Goal: Task Accomplishment & Management: Manage account settings

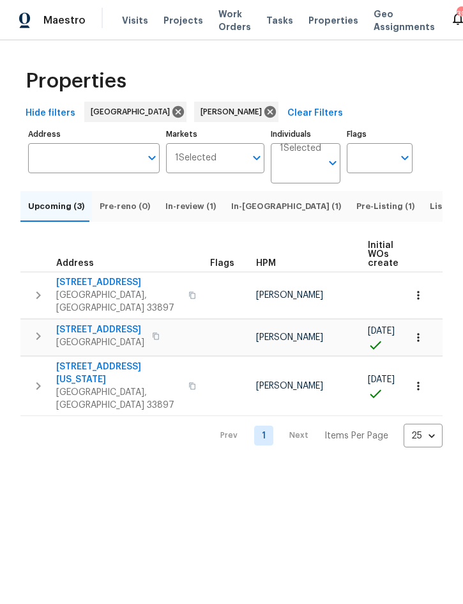
scroll to position [0, 84]
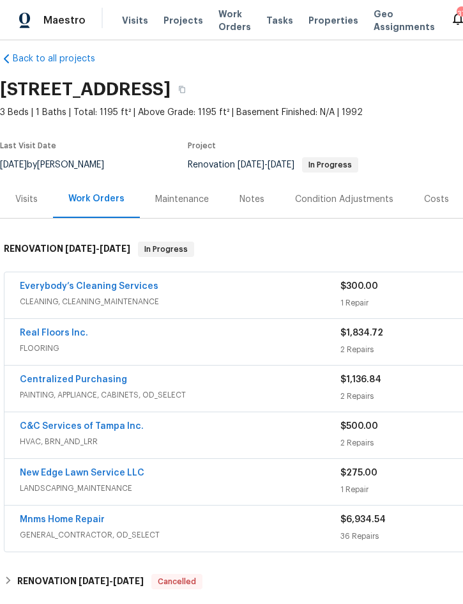
scroll to position [13, 0]
click at [237, 287] on div "Everybody’s Cleaning Services" at bounding box center [180, 287] width 321 height 15
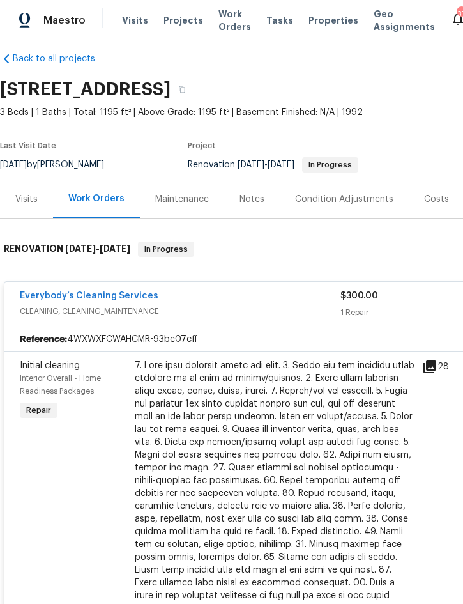
click at [254, 440] on div at bounding box center [275, 493] width 280 height 269
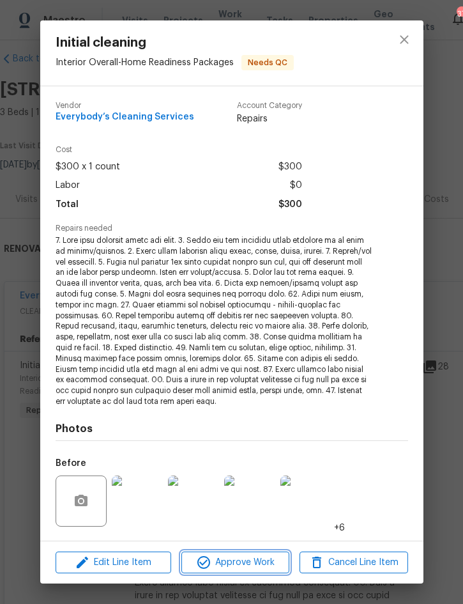
click at [240, 564] on span "Approve Work" at bounding box center [235, 563] width 100 height 16
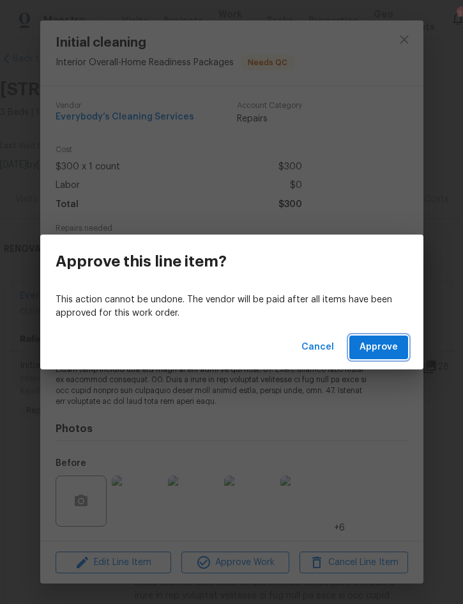
click at [390, 344] on span "Approve" at bounding box center [379, 347] width 38 height 16
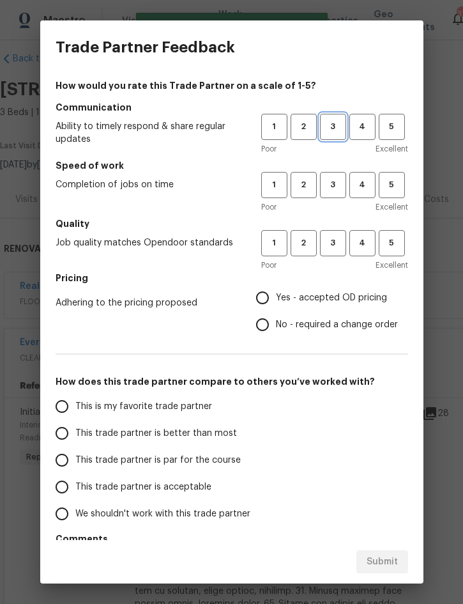
click at [336, 121] on span "3" at bounding box center [334, 127] width 24 height 15
click at [334, 180] on span "3" at bounding box center [334, 185] width 24 height 15
click at [334, 238] on span "3" at bounding box center [334, 243] width 24 height 15
click at [331, 298] on span "Yes - accepted OD pricing" at bounding box center [331, 298] width 111 height 13
click at [276, 298] on input "Yes - accepted OD pricing" at bounding box center [262, 297] width 27 height 27
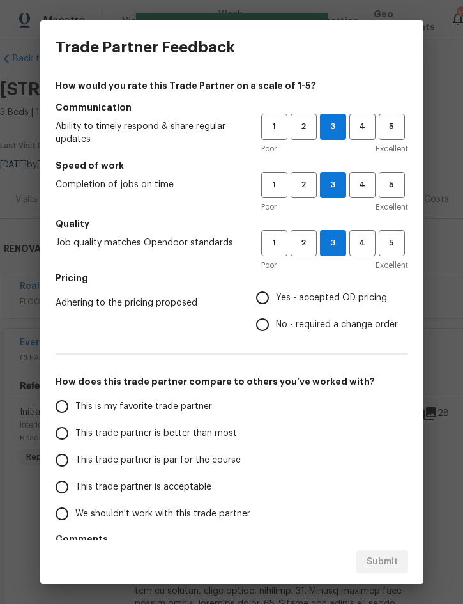
radio input "true"
click at [182, 439] on span "This trade partner is better than most" at bounding box center [156, 433] width 162 height 13
click at [75, 439] on input "This trade partner is better than most" at bounding box center [62, 433] width 27 height 27
click at [385, 563] on span "Submit" at bounding box center [382, 562] width 31 height 16
radio input "true"
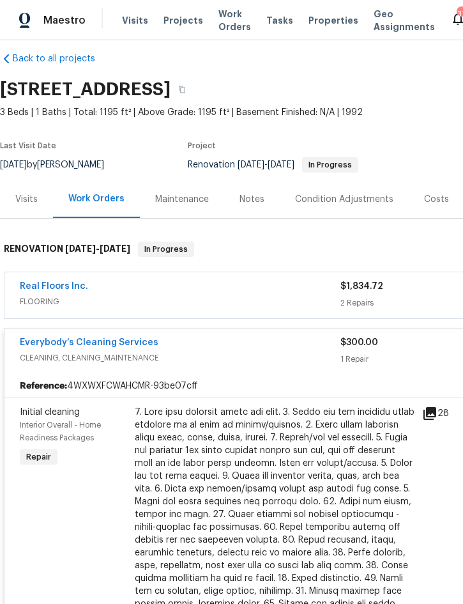
click at [429, 416] on icon at bounding box center [430, 413] width 15 height 15
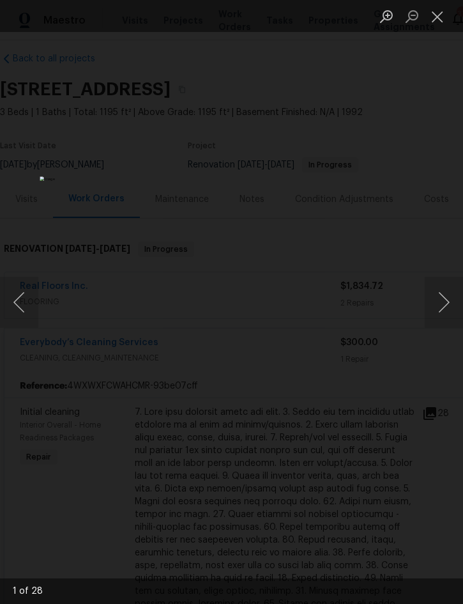
click at [446, 300] on button "Next image" at bounding box center [444, 302] width 38 height 51
click at [444, 300] on button "Next image" at bounding box center [444, 302] width 38 height 51
click at [442, 301] on button "Next image" at bounding box center [444, 302] width 38 height 51
click at [448, 298] on button "Next image" at bounding box center [444, 302] width 38 height 51
click at [441, 303] on button "Next image" at bounding box center [444, 302] width 38 height 51
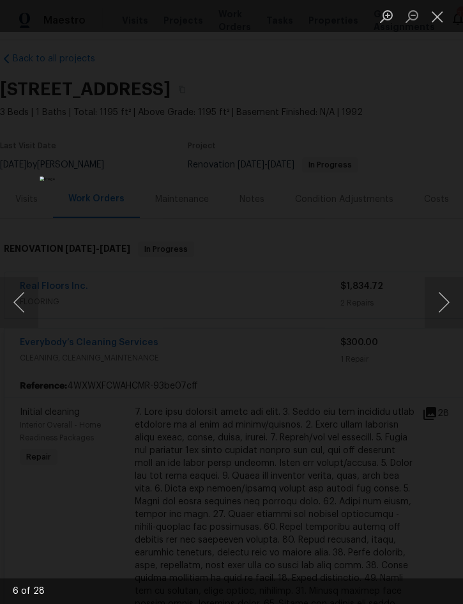
click at [23, 295] on button "Previous image" at bounding box center [19, 302] width 38 height 51
click at [31, 298] on button "Previous image" at bounding box center [19, 302] width 38 height 51
click at [27, 298] on button "Previous image" at bounding box center [19, 302] width 38 height 51
click at [26, 302] on button "Previous image" at bounding box center [19, 302] width 38 height 51
click at [439, 310] on button "Next image" at bounding box center [444, 302] width 38 height 51
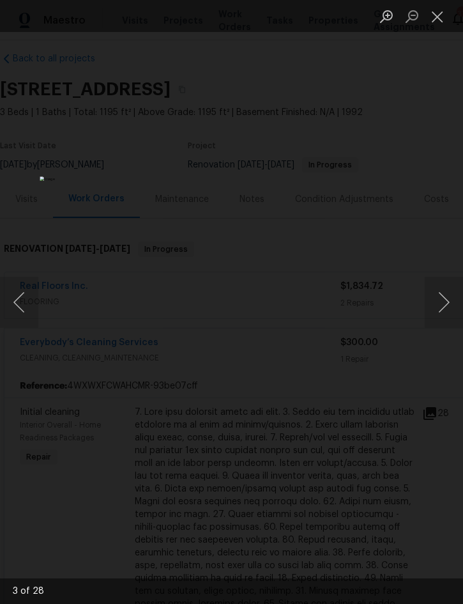
click at [444, 301] on button "Next image" at bounding box center [444, 302] width 38 height 51
click at [448, 298] on button "Next image" at bounding box center [444, 302] width 38 height 51
click at [449, 300] on button "Next image" at bounding box center [444, 302] width 38 height 51
click at [451, 301] on button "Next image" at bounding box center [444, 302] width 38 height 51
click at [453, 300] on button "Next image" at bounding box center [444, 302] width 38 height 51
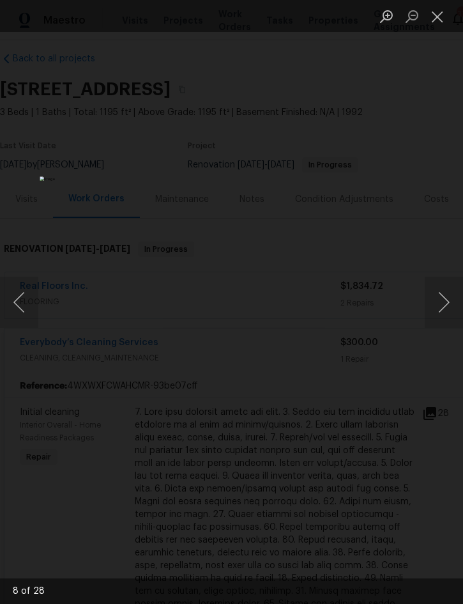
click at [451, 296] on button "Next image" at bounding box center [444, 302] width 38 height 51
click at [451, 295] on button "Next image" at bounding box center [444, 302] width 38 height 51
click at [454, 295] on button "Next image" at bounding box center [444, 302] width 38 height 51
click at [449, 297] on button "Next image" at bounding box center [444, 302] width 38 height 51
click at [449, 293] on button "Next image" at bounding box center [444, 302] width 38 height 51
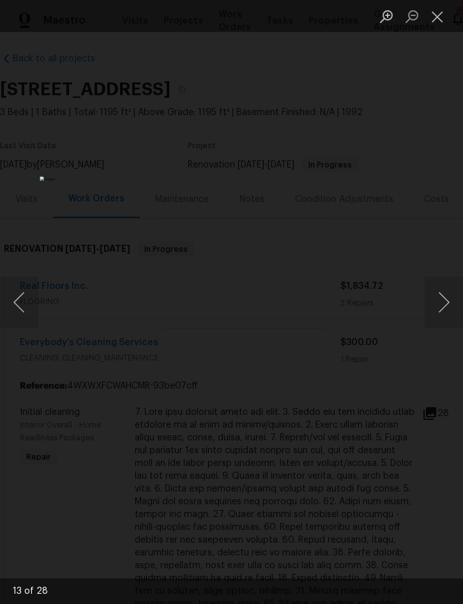
click at [447, 300] on button "Next image" at bounding box center [444, 302] width 38 height 51
click at [449, 293] on button "Next image" at bounding box center [444, 302] width 38 height 51
click at [447, 297] on button "Next image" at bounding box center [444, 302] width 38 height 51
click at [442, 289] on button "Next image" at bounding box center [444, 302] width 38 height 51
click at [446, 295] on button "Next image" at bounding box center [444, 302] width 38 height 51
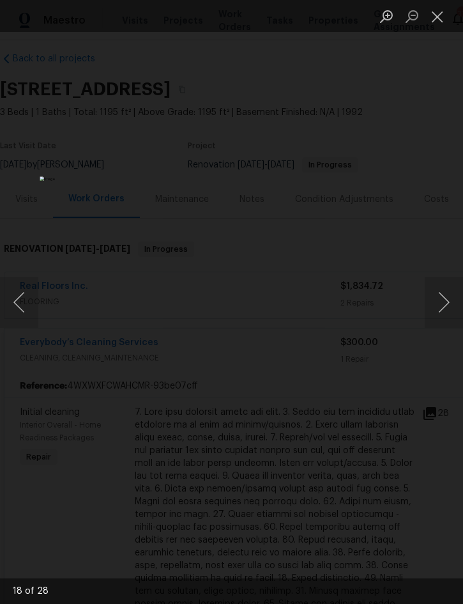
click at [444, 292] on button "Next image" at bounding box center [444, 302] width 38 height 51
click at [440, 290] on button "Next image" at bounding box center [444, 302] width 38 height 51
click at [446, 297] on button "Next image" at bounding box center [444, 302] width 38 height 51
click at [442, 296] on button "Next image" at bounding box center [444, 302] width 38 height 51
click at [446, 293] on button "Next image" at bounding box center [444, 302] width 38 height 51
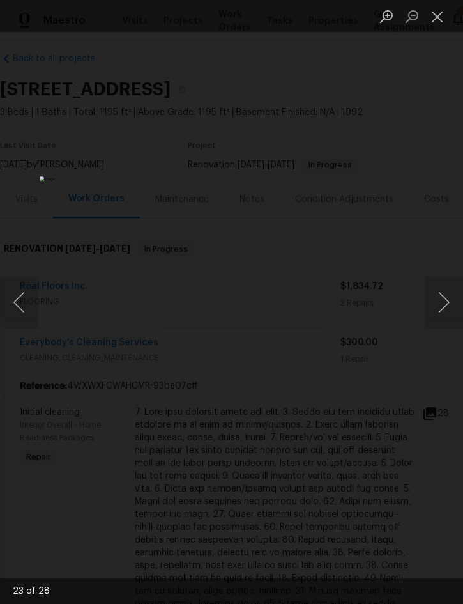
click at [444, 294] on button "Next image" at bounding box center [444, 302] width 38 height 51
click at [443, 293] on button "Next image" at bounding box center [444, 302] width 38 height 51
click at [444, 290] on button "Next image" at bounding box center [444, 302] width 38 height 51
click at [444, 292] on button "Next image" at bounding box center [444, 302] width 38 height 51
click at [444, 302] on button "Next image" at bounding box center [444, 302] width 38 height 51
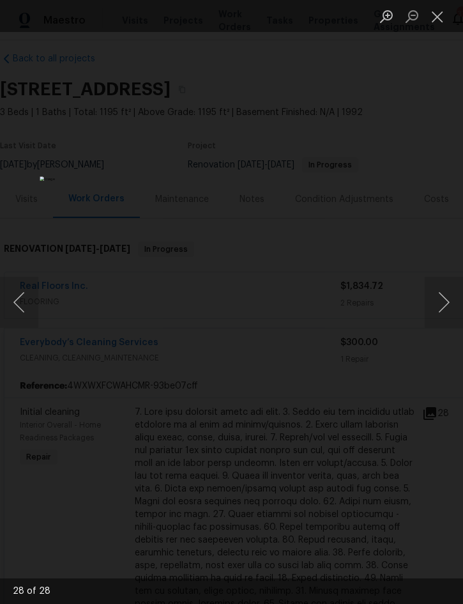
click at [443, 288] on button "Next image" at bounding box center [444, 302] width 38 height 51
click at [447, 293] on button "Next image" at bounding box center [444, 302] width 38 height 51
click at [442, 294] on button "Next image" at bounding box center [444, 302] width 38 height 51
click at [446, 285] on button "Next image" at bounding box center [444, 302] width 38 height 51
click at [446, 290] on button "Next image" at bounding box center [444, 302] width 38 height 51
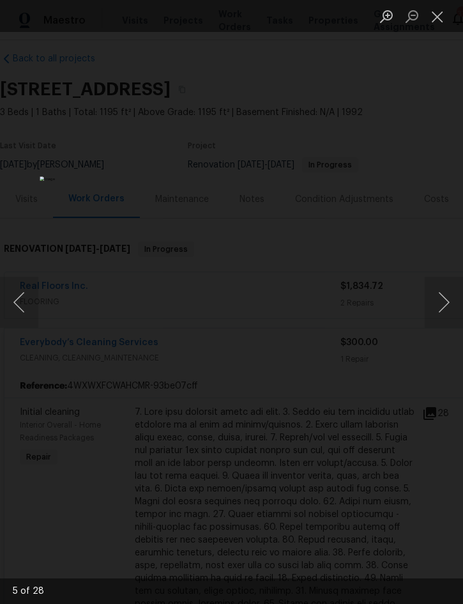
click at [451, 292] on button "Next image" at bounding box center [444, 302] width 38 height 51
click at [448, 293] on button "Next image" at bounding box center [444, 302] width 38 height 51
click at [449, 288] on button "Next image" at bounding box center [444, 302] width 38 height 51
click at [448, 288] on button "Next image" at bounding box center [444, 302] width 38 height 51
click at [448, 290] on button "Next image" at bounding box center [444, 302] width 38 height 51
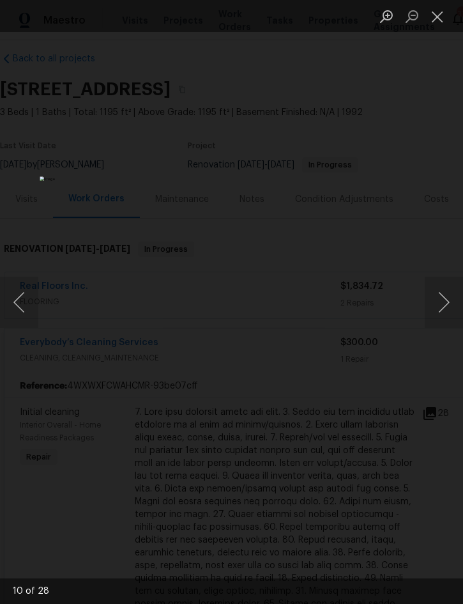
click at [448, 291] on button "Next image" at bounding box center [444, 302] width 38 height 51
click at [446, 292] on button "Next image" at bounding box center [444, 302] width 38 height 51
click at [445, 288] on button "Next image" at bounding box center [444, 302] width 38 height 51
click at [444, 288] on button "Next image" at bounding box center [444, 302] width 38 height 51
click at [445, 292] on button "Next image" at bounding box center [444, 302] width 38 height 51
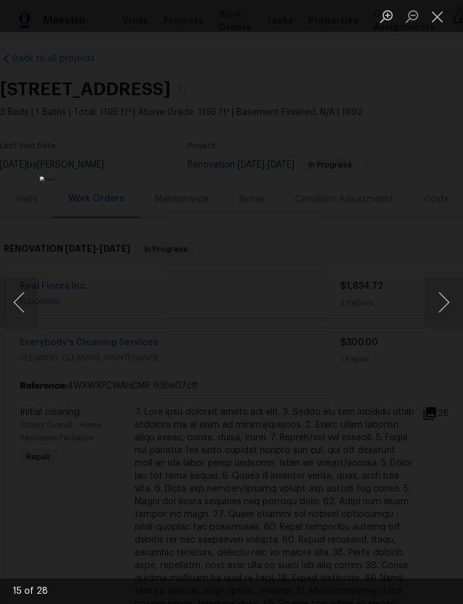
click at [444, 299] on button "Next image" at bounding box center [444, 302] width 38 height 51
click at [444, 295] on button "Next image" at bounding box center [444, 302] width 38 height 51
click at [411, 391] on div "Lightbox" at bounding box center [231, 302] width 463 height 604
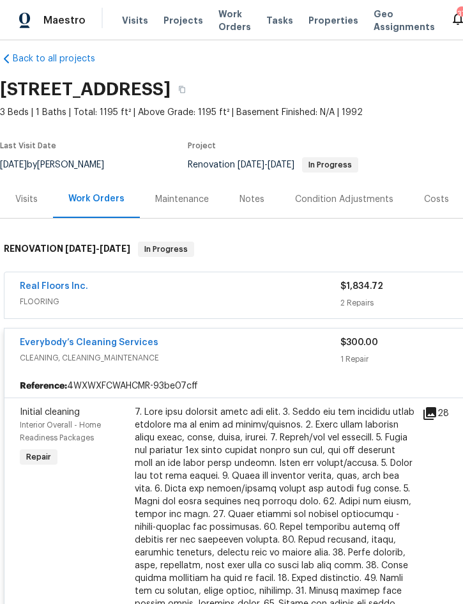
click at [149, 295] on div "Real Floors Inc." at bounding box center [180, 287] width 321 height 15
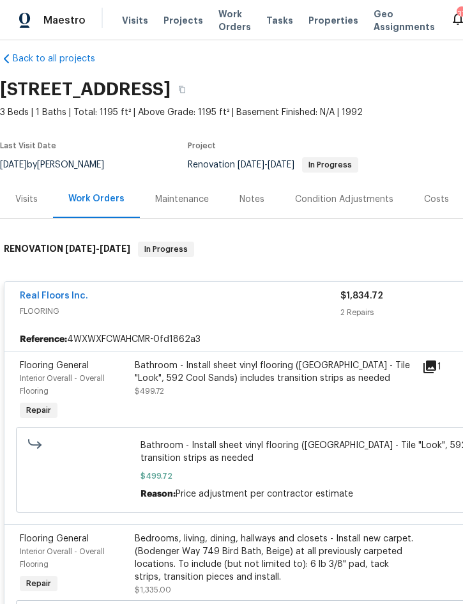
click at [315, 378] on div "Bathroom - Install sheet vinyl flooring (Sugar Valley - Tile "Look", 592 Cool S…" at bounding box center [275, 372] width 280 height 26
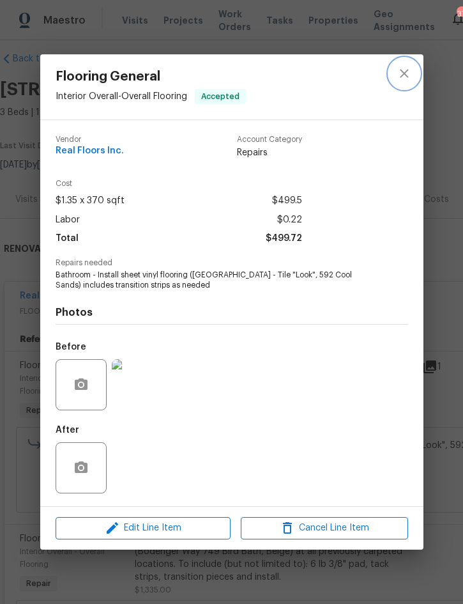
click at [401, 74] on icon "close" at bounding box center [404, 73] width 15 height 15
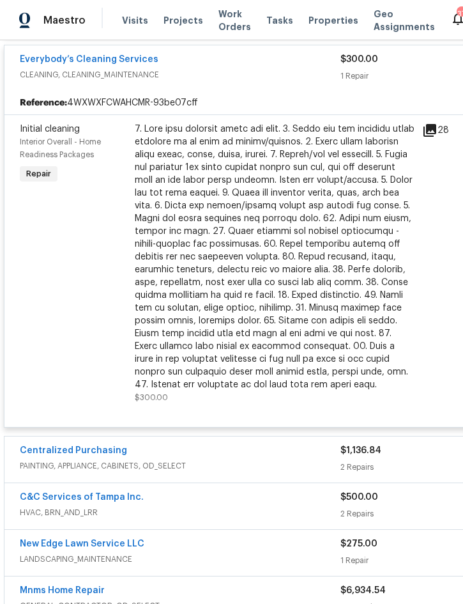
scroll to position [1011, 0]
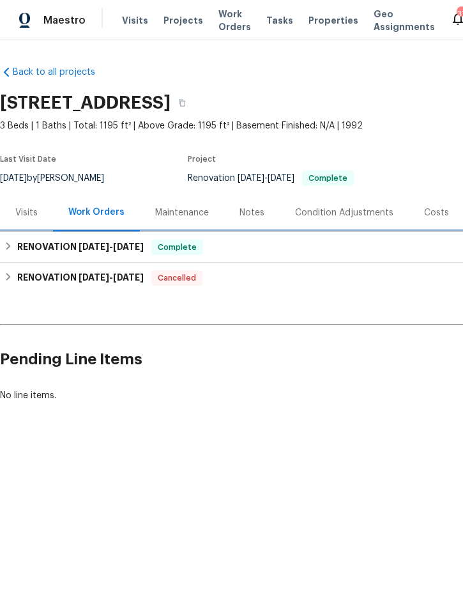
click at [31, 245] on h6 "RENOVATION 9/26/25 - 10/8/25" at bounding box center [80, 247] width 127 height 15
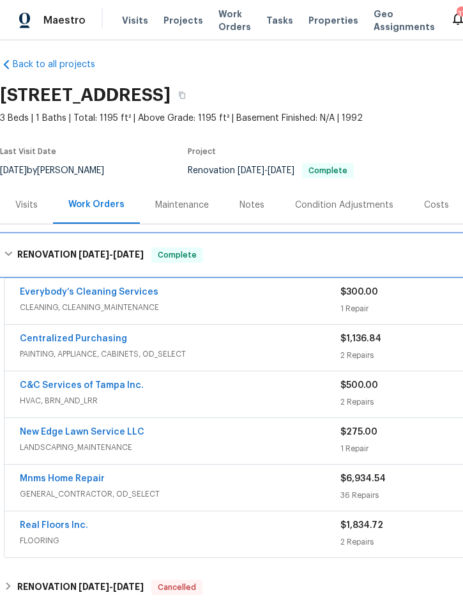
scroll to position [8, 0]
click at [21, 253] on h6 "RENOVATION 9/26/25 - 10/8/25" at bounding box center [80, 254] width 127 height 15
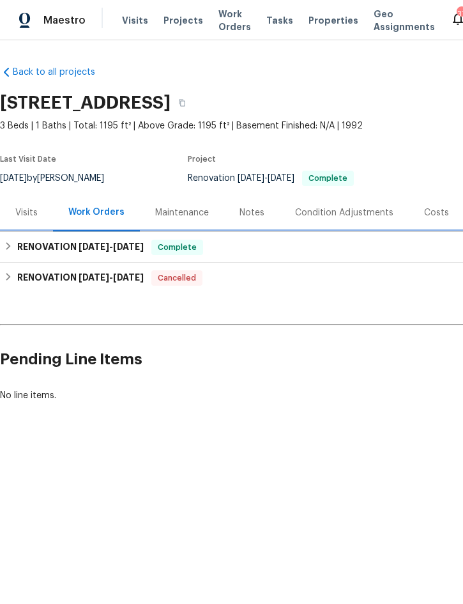
scroll to position [0, 0]
click at [184, 22] on span "Projects" at bounding box center [184, 20] width 40 height 13
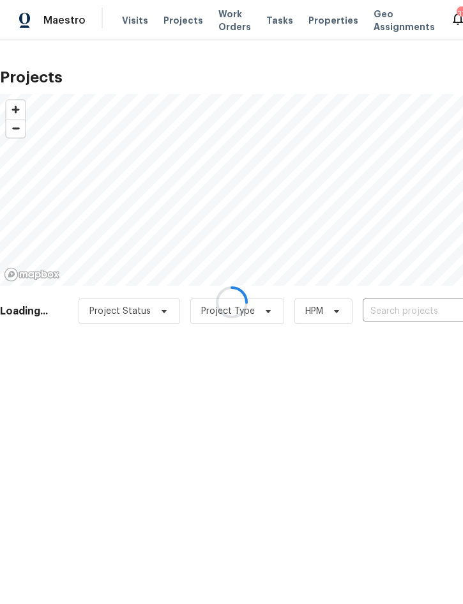
click at [401, 307] on div at bounding box center [231, 302] width 463 height 604
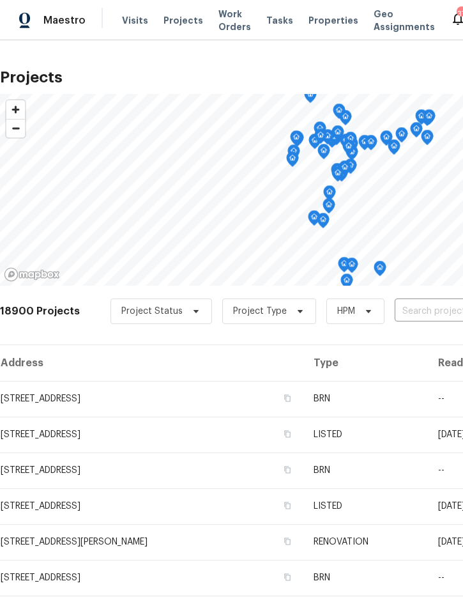
click at [420, 302] on input "text" at bounding box center [468, 312] width 146 height 20
type input "120 e"
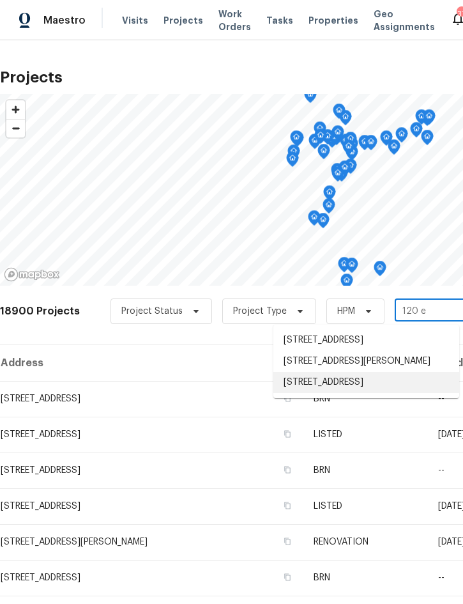
click at [383, 393] on li "120 E Poinsettia St, Lakeland, FL 33803" at bounding box center [367, 382] width 186 height 21
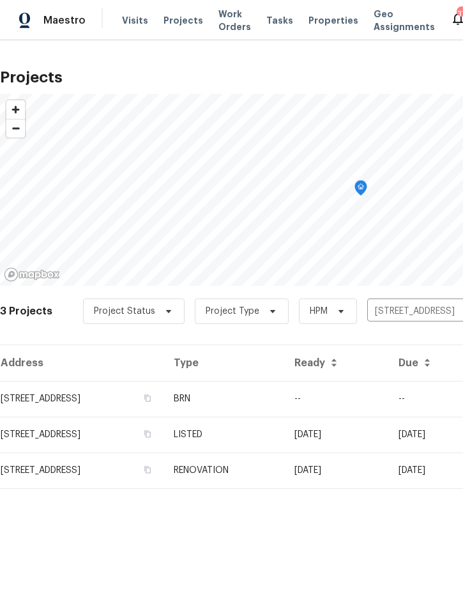
click at [284, 396] on td "BRN" at bounding box center [224, 399] width 121 height 36
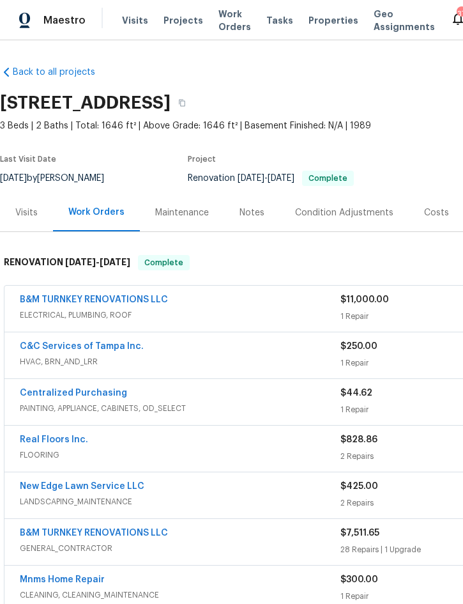
click at [177, 20] on span "Projects" at bounding box center [184, 20] width 40 height 13
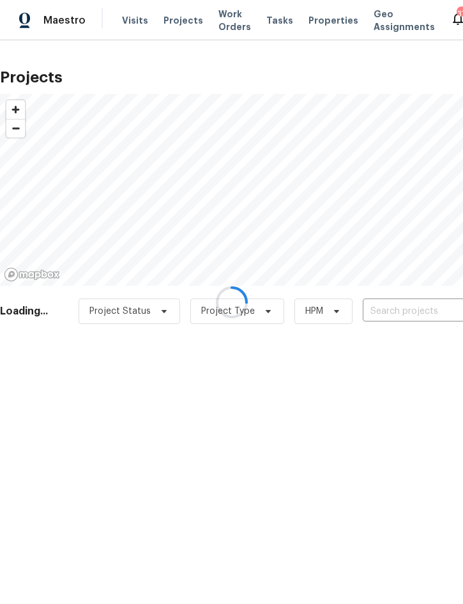
click at [403, 313] on div at bounding box center [231, 302] width 463 height 604
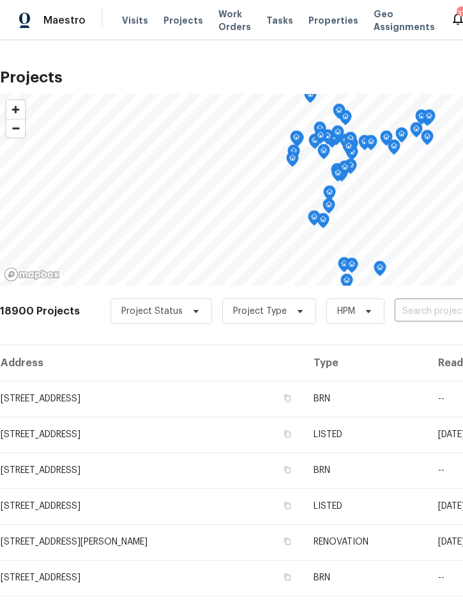
click at [427, 309] on input "text" at bounding box center [468, 312] width 146 height 20
type input "1215 me"
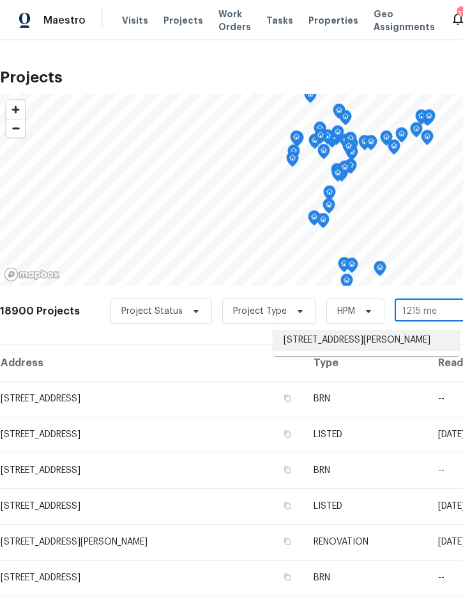
click at [375, 337] on li "1215 Merlyn St, Lakeland, FL 33813" at bounding box center [367, 340] width 186 height 21
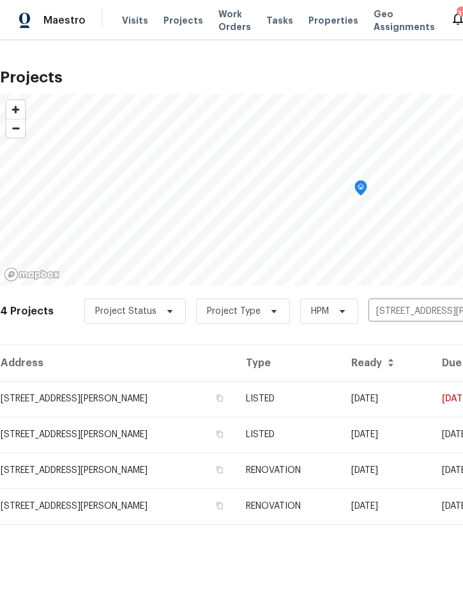
click at [384, 401] on td "09/04/25" at bounding box center [386, 399] width 91 height 36
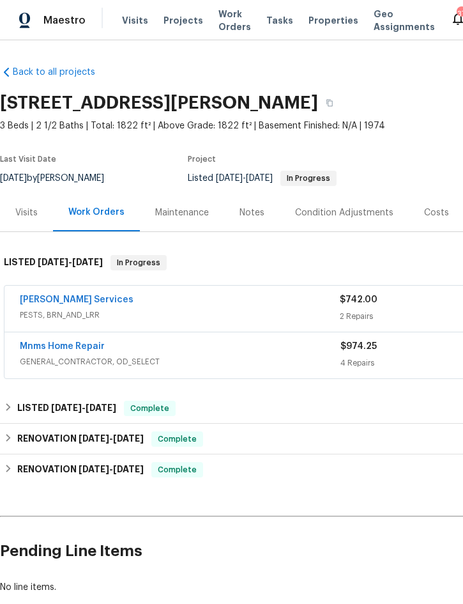
click at [182, 301] on div "Massey Services" at bounding box center [180, 300] width 320 height 15
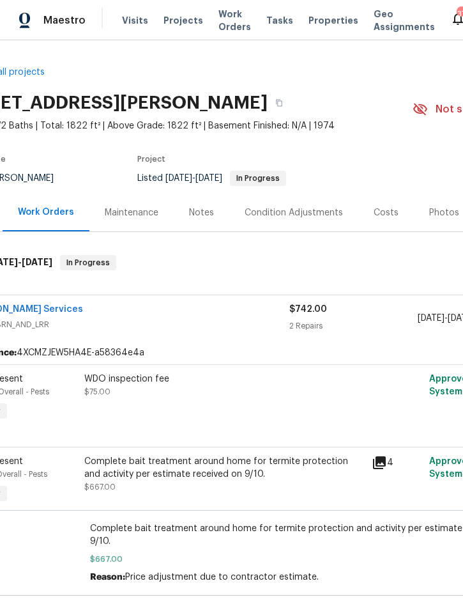
scroll to position [0, 51]
click at [211, 321] on span "PESTS, BRN_AND_LRR" at bounding box center [129, 324] width 320 height 13
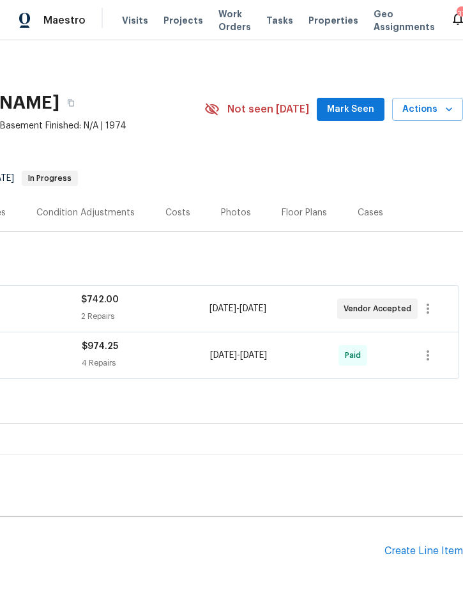
scroll to position [0, 259]
click at [419, 109] on span "Actions" at bounding box center [428, 110] width 51 height 16
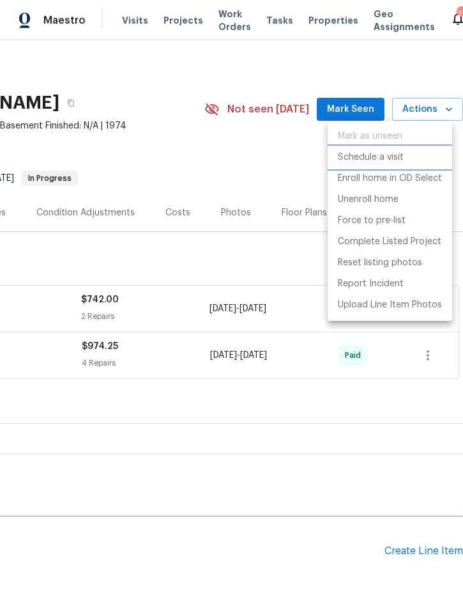
click at [378, 155] on p "Schedule a visit" at bounding box center [371, 157] width 66 height 13
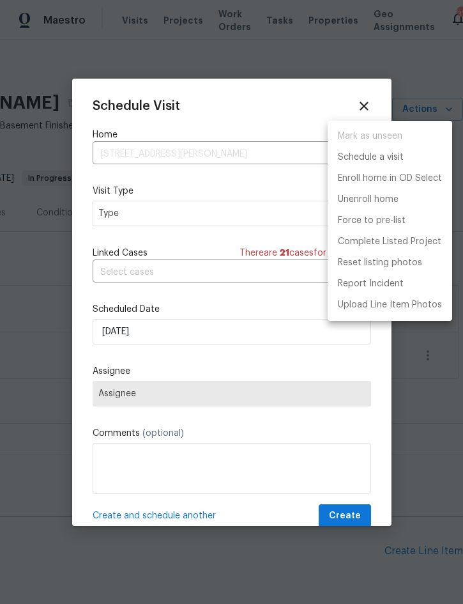
click at [175, 213] on div at bounding box center [231, 302] width 463 height 604
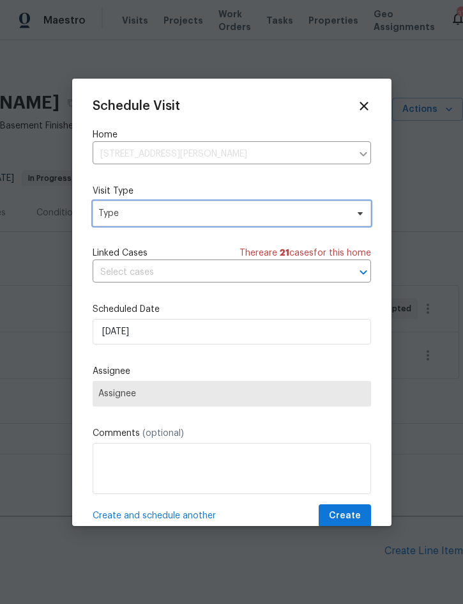
click at [235, 211] on span "Type" at bounding box center [222, 213] width 249 height 13
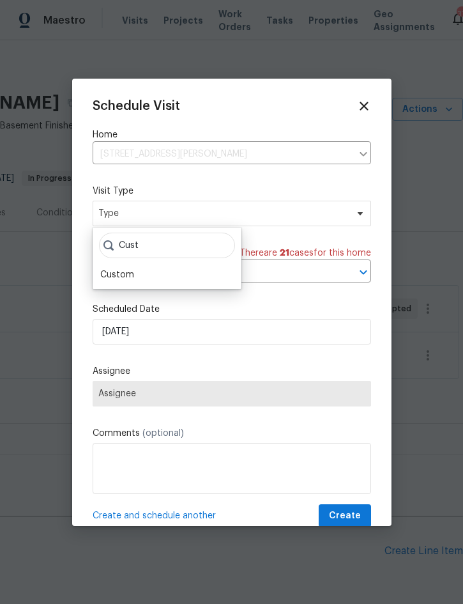
type input "Cust"
click at [136, 272] on div "Custom" at bounding box center [167, 275] width 141 height 18
click at [155, 277] on div "Custom" at bounding box center [167, 275] width 141 height 18
click at [121, 272] on div "Custom" at bounding box center [117, 275] width 34 height 13
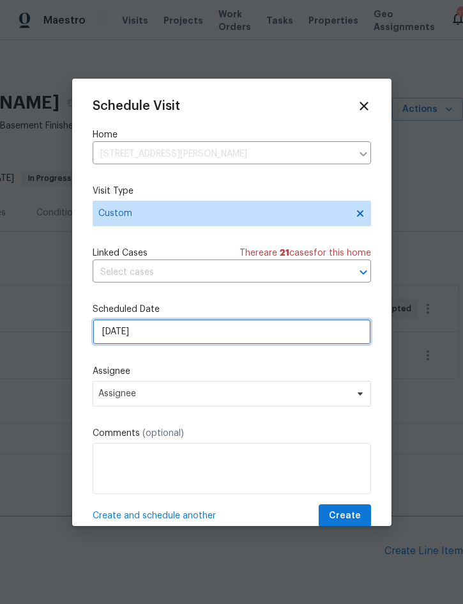
click at [152, 333] on input "[DATE]" at bounding box center [232, 332] width 279 height 26
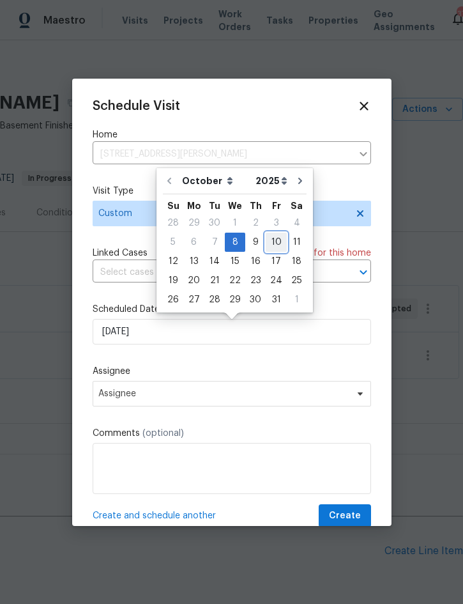
click at [274, 237] on div "10" at bounding box center [276, 242] width 21 height 18
type input "[DATE]"
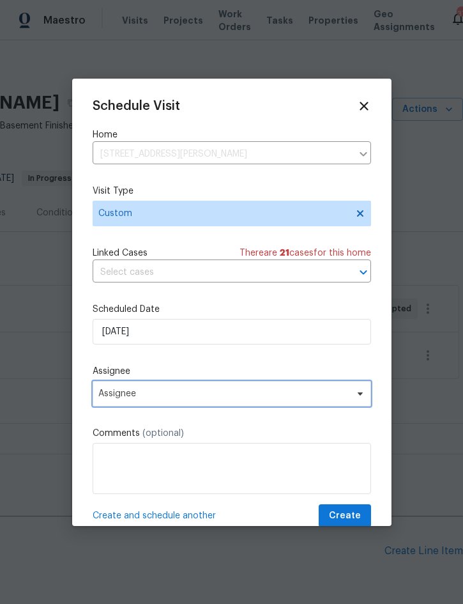
click at [220, 396] on span "Assignee" at bounding box center [223, 394] width 251 height 10
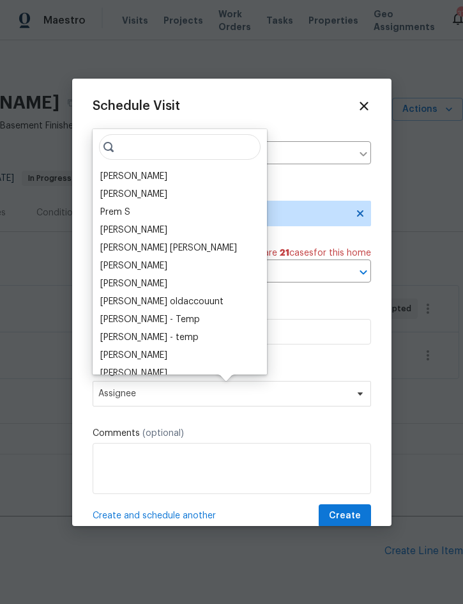
click at [144, 180] on div "[PERSON_NAME]" at bounding box center [133, 176] width 67 height 13
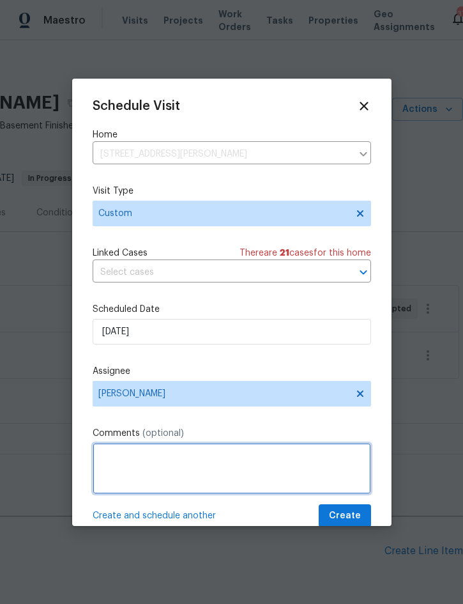
click at [213, 462] on textarea at bounding box center [232, 468] width 279 height 51
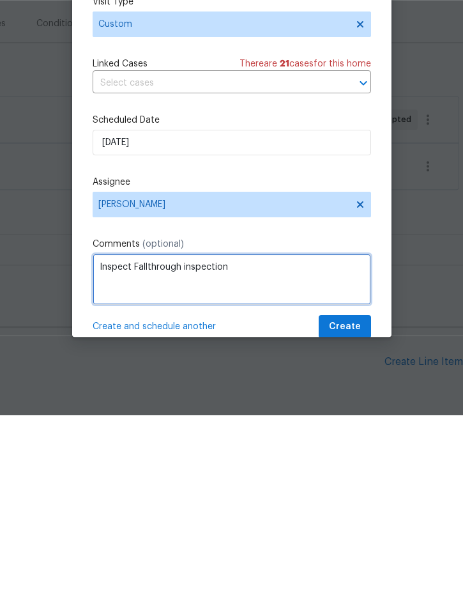
click at [130, 443] on textarea "Inspect Fallthrough inspection" at bounding box center [232, 468] width 279 height 51
click at [252, 443] on textarea "Review Fallthrough inspection" at bounding box center [232, 468] width 279 height 51
type textarea "Review Fallthrough inspection report"
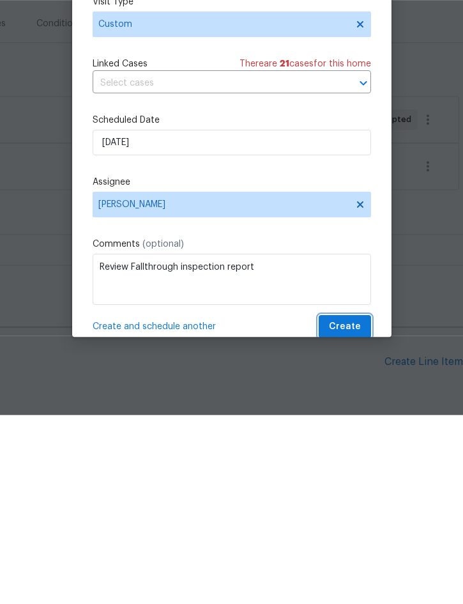
click at [345, 508] on span "Create" at bounding box center [345, 516] width 32 height 16
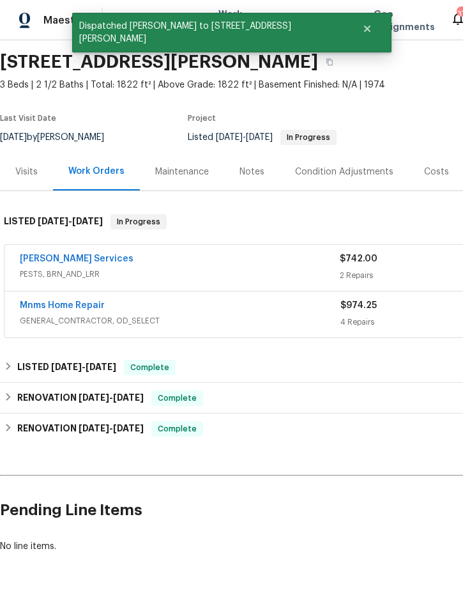
scroll to position [40, 0]
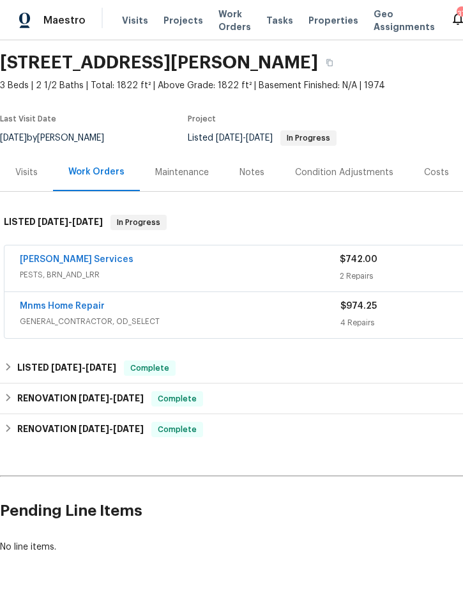
click at [183, 20] on span "Projects" at bounding box center [184, 20] width 40 height 13
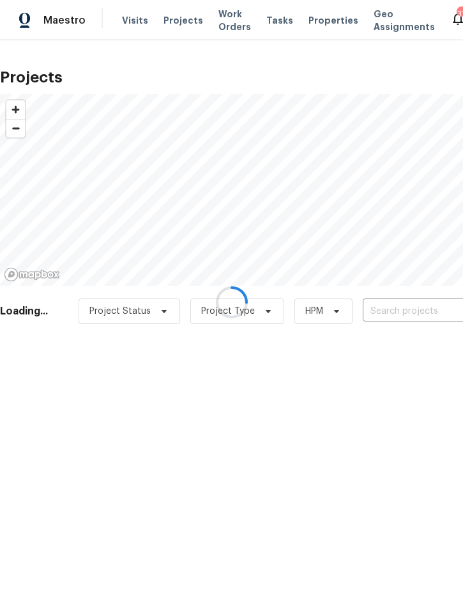
click at [405, 305] on div at bounding box center [231, 302] width 463 height 604
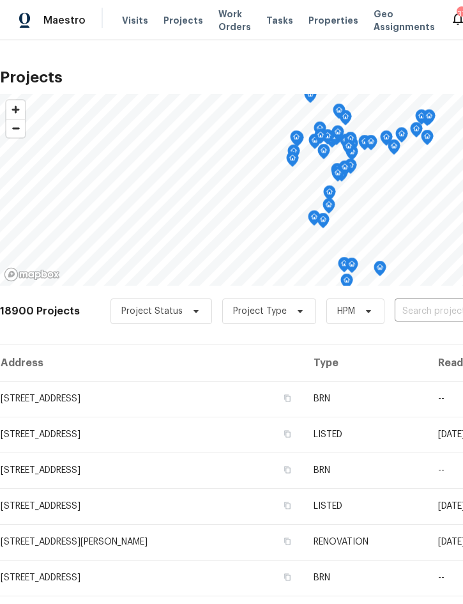
click at [419, 311] on input "text" at bounding box center [468, 312] width 146 height 20
type input "1219 cod"
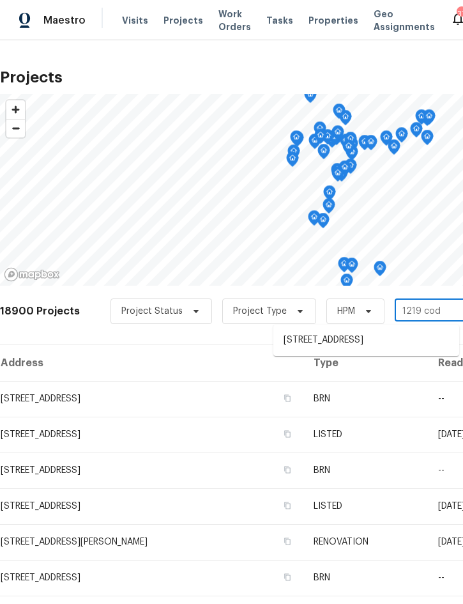
click at [366, 334] on li "1219 Coda Ct, Dundee, FL 33838" at bounding box center [367, 340] width 186 height 21
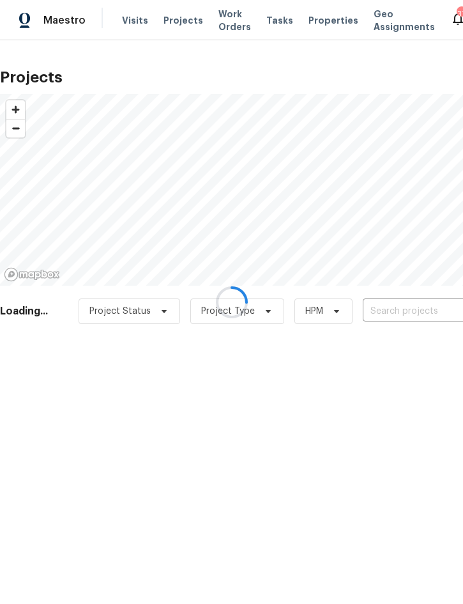
type input "1219 Coda Ct, Dundee, FL 33838"
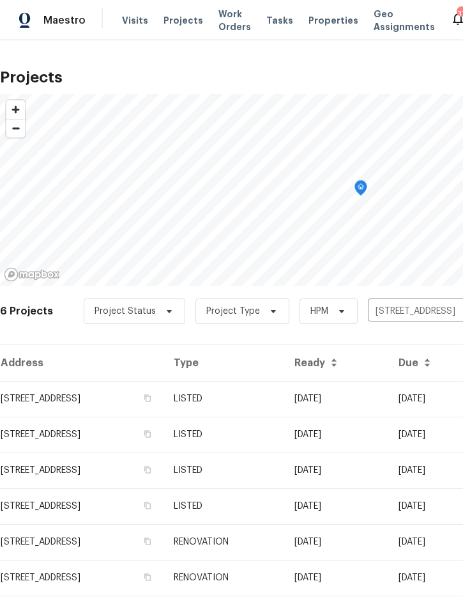
click at [366, 395] on td "10/06/25" at bounding box center [336, 399] width 104 height 36
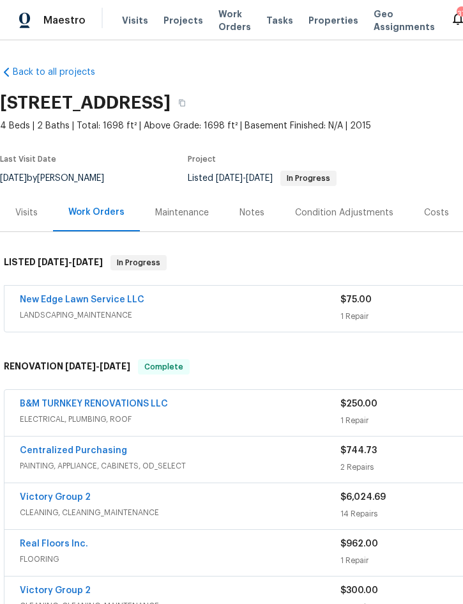
click at [267, 306] on div "New Edge Lawn Service LLC" at bounding box center [180, 300] width 321 height 15
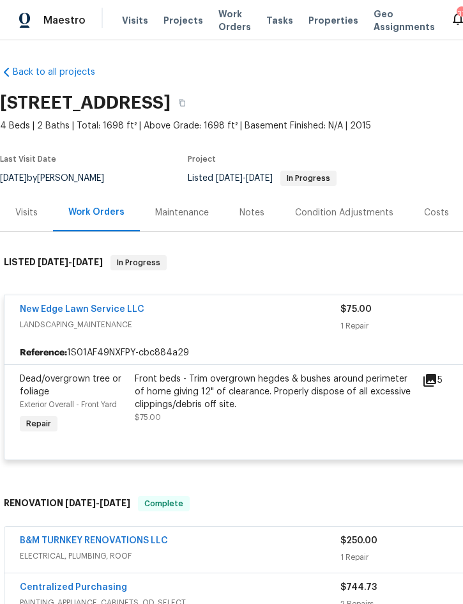
click at [292, 402] on div "Front beds - Trim overgrown hegdes & bushes around perimeter of home giving 12"…" at bounding box center [275, 392] width 280 height 38
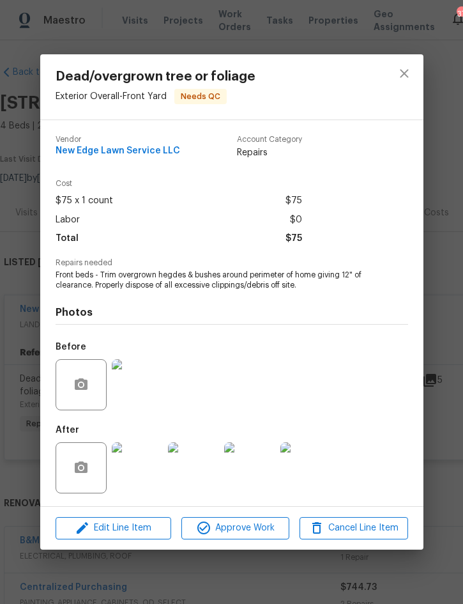
click at [134, 471] on img at bounding box center [137, 467] width 51 height 51
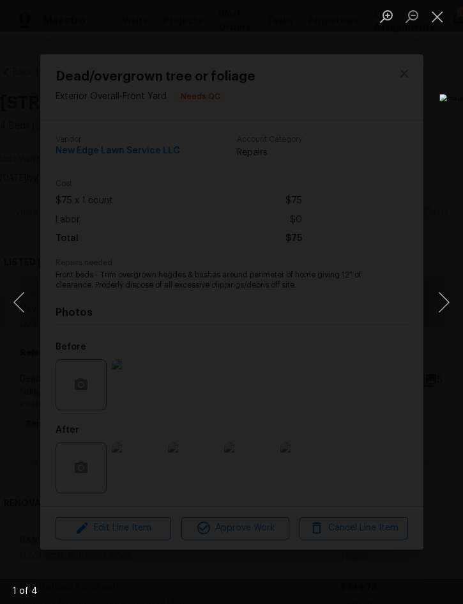
click at [447, 297] on button "Next image" at bounding box center [444, 302] width 38 height 51
click at [446, 300] on button "Next image" at bounding box center [444, 302] width 38 height 51
click at [449, 299] on button "Next image" at bounding box center [444, 302] width 38 height 51
click at [449, 300] on button "Next image" at bounding box center [444, 302] width 38 height 51
click at [449, 302] on button "Next image" at bounding box center [444, 302] width 38 height 51
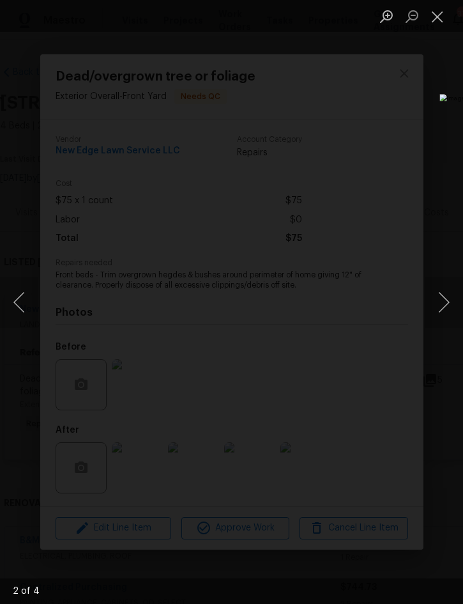
click at [438, 17] on button "Close lightbox" at bounding box center [438, 16] width 26 height 22
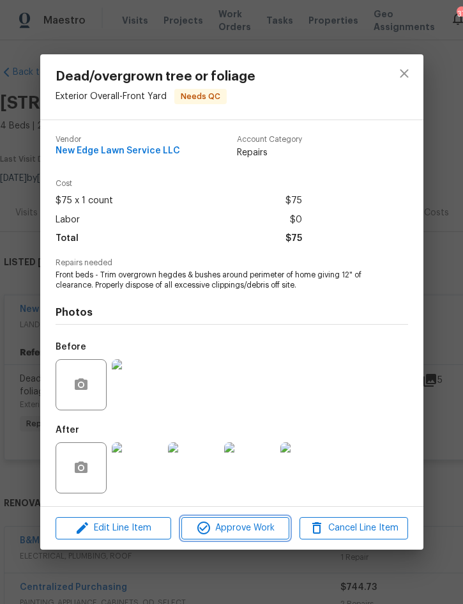
click at [260, 530] on span "Approve Work" at bounding box center [235, 528] width 100 height 16
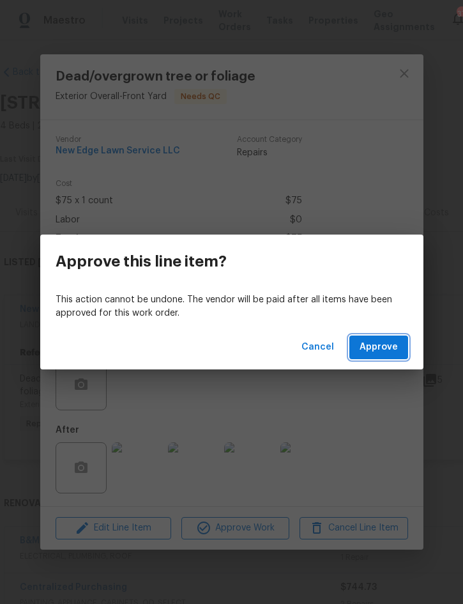
click at [378, 357] on button "Approve" at bounding box center [379, 348] width 59 height 24
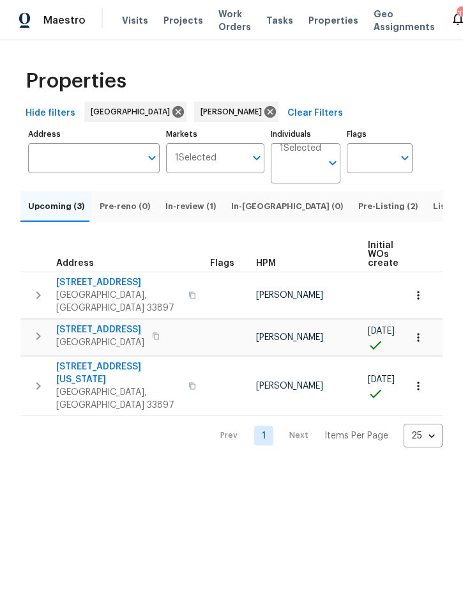
click at [433, 214] on span "Listed (10)" at bounding box center [455, 206] width 44 height 14
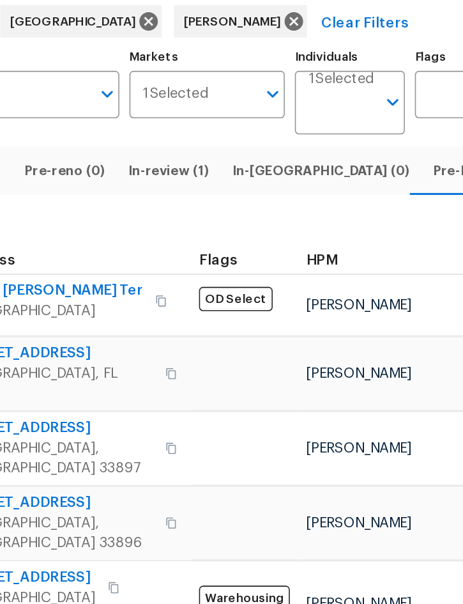
scroll to position [35, 0]
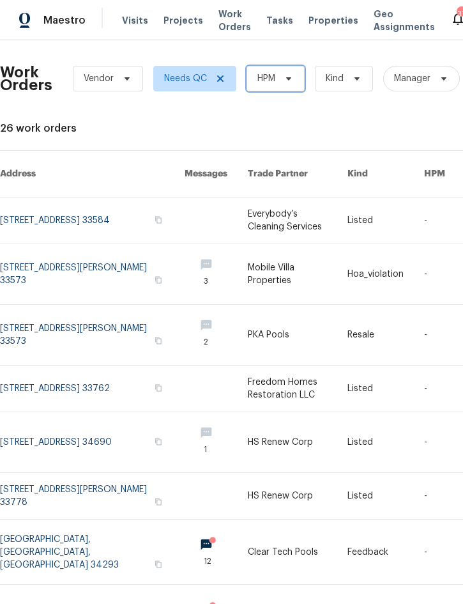
click at [277, 76] on span "HPM" at bounding box center [276, 79] width 58 height 26
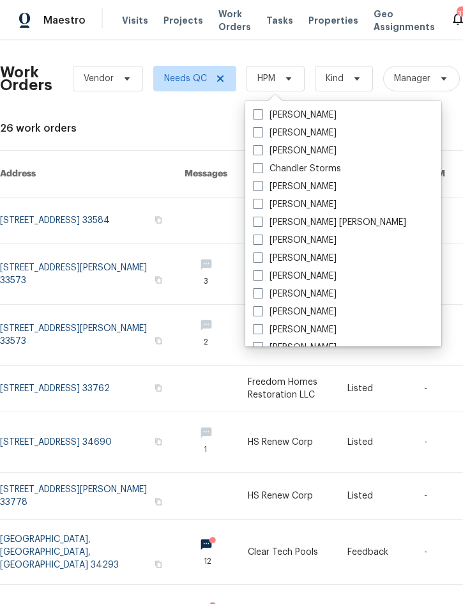
scroll to position [123, 0]
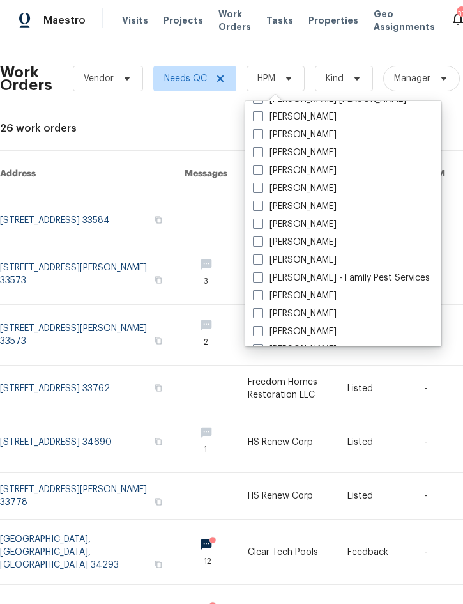
click at [316, 262] on label "[PERSON_NAME]" at bounding box center [295, 260] width 84 height 13
click at [261, 262] on input "[PERSON_NAME]" at bounding box center [257, 258] width 8 height 8
checkbox input "true"
